Goal: Transaction & Acquisition: Purchase product/service

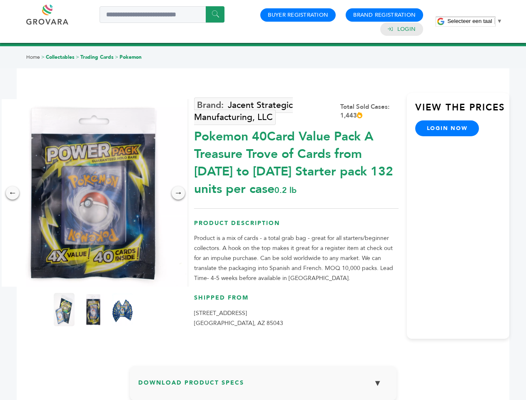
click at [475, 21] on span "Selecteer een taal" at bounding box center [469, 21] width 45 height 6
click at [93, 193] on img at bounding box center [93, 192] width 187 height 187
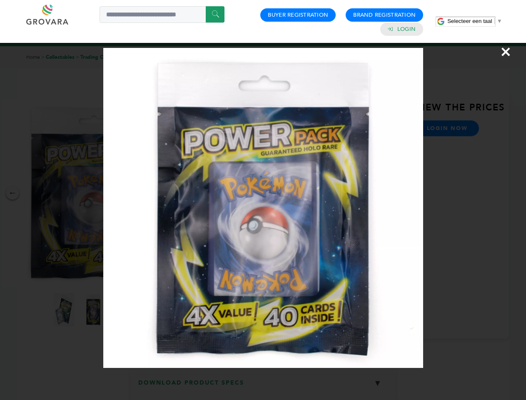
click at [12, 193] on div "×" at bounding box center [263, 200] width 526 height 400
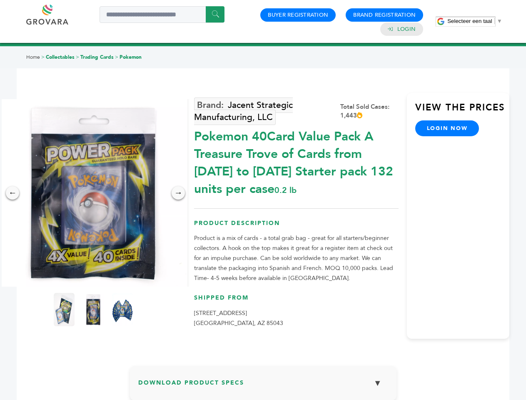
click at [178, 193] on div "→" at bounding box center [178, 192] width 13 height 13
click at [64, 309] on img at bounding box center [64, 309] width 21 height 33
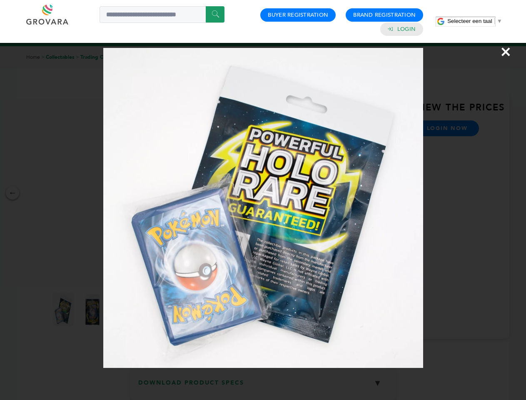
click at [93, 309] on div "×" at bounding box center [263, 200] width 526 height 400
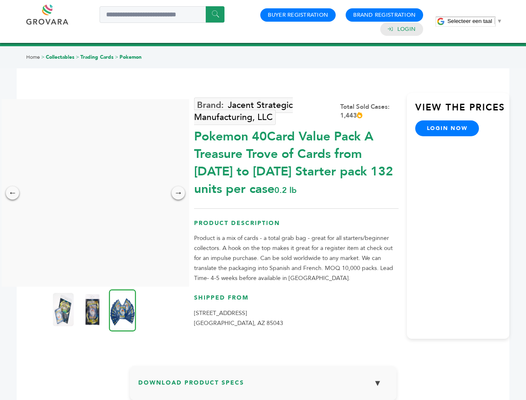
click at [122, 309] on img at bounding box center [122, 310] width 27 height 42
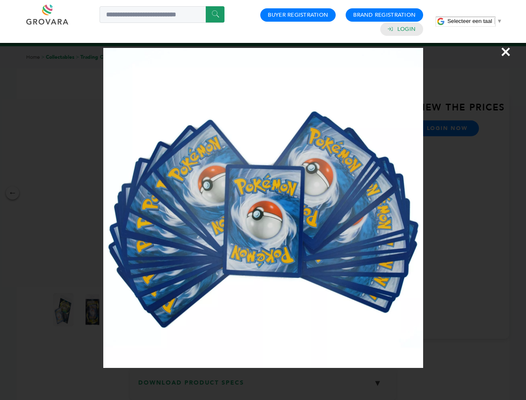
click at [263, 386] on div "×" at bounding box center [263, 200] width 526 height 400
